Goal: Find specific page/section: Find specific page/section

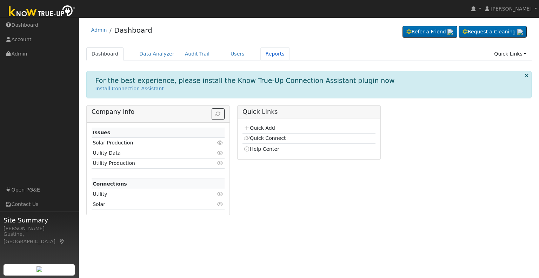
drag, startPoint x: 266, startPoint y: 45, endPoint x: 265, endPoint y: 53, distance: 7.5
click at [266, 52] on div "Admin Dashboard Refer a Friend Request a Cleaning" at bounding box center [309, 120] width 453 height 199
click at [264, 56] on link "Reports" at bounding box center [276, 53] width 30 height 13
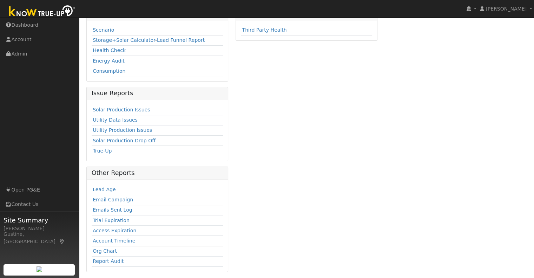
scroll to position [61, 0]
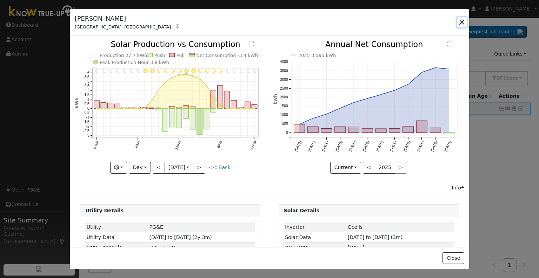
click at [464, 23] on button "button" at bounding box center [462, 22] width 10 height 10
